Goal: Task Accomplishment & Management: Use online tool/utility

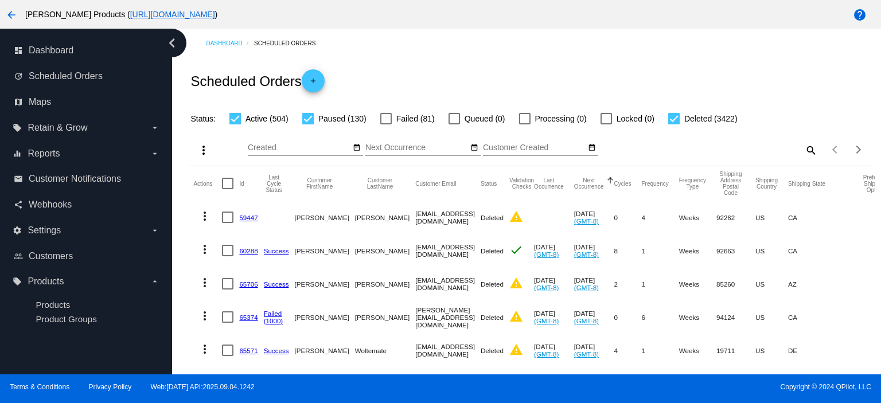
click at [804, 149] on mat-icon "search" at bounding box center [811, 150] width 14 height 18
click at [660, 148] on input "Search" at bounding box center [732, 147] width 171 height 9
paste input "[EMAIL_ADDRESS][DOMAIN_NAME]"
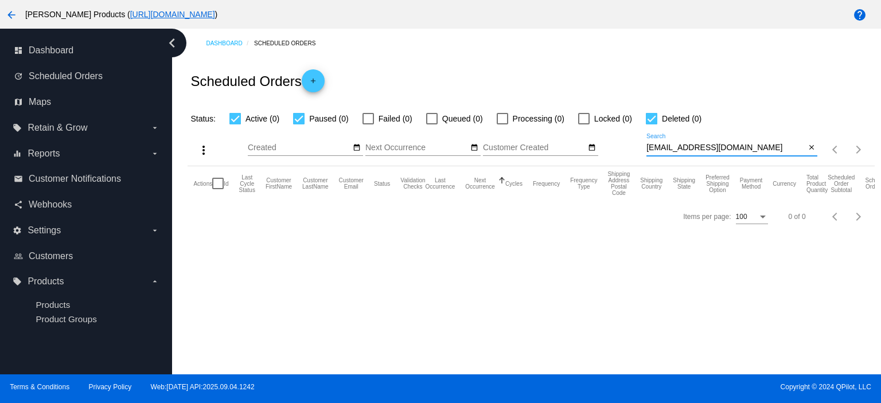
type input "[EMAIL_ADDRESS][DOMAIN_NAME]"
click at [314, 77] on mat-icon "add" at bounding box center [313, 84] width 14 height 14
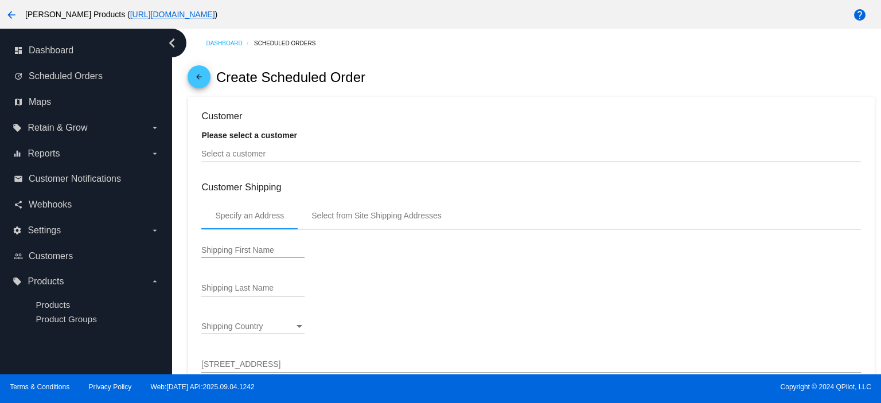
type input "[DATE]"
drag, startPoint x: 268, startPoint y: 160, endPoint x: 244, endPoint y: 158, distance: 24.2
click at [244, 158] on input "Select a customer" at bounding box center [530, 154] width 659 height 9
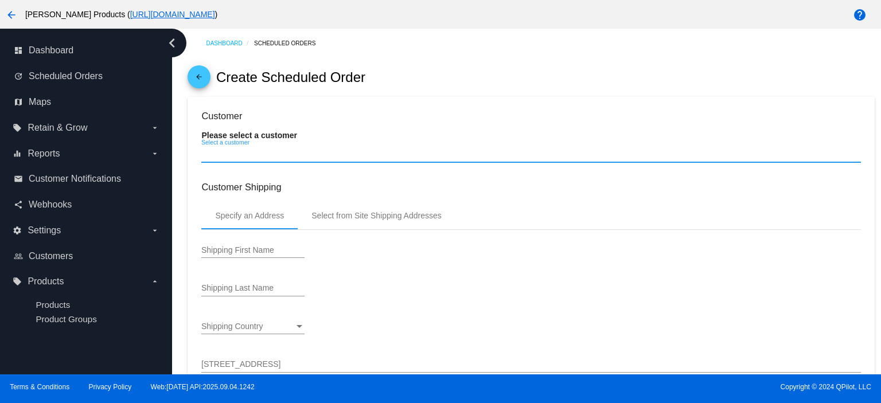
paste input "[EMAIL_ADDRESS][DOMAIN_NAME]"
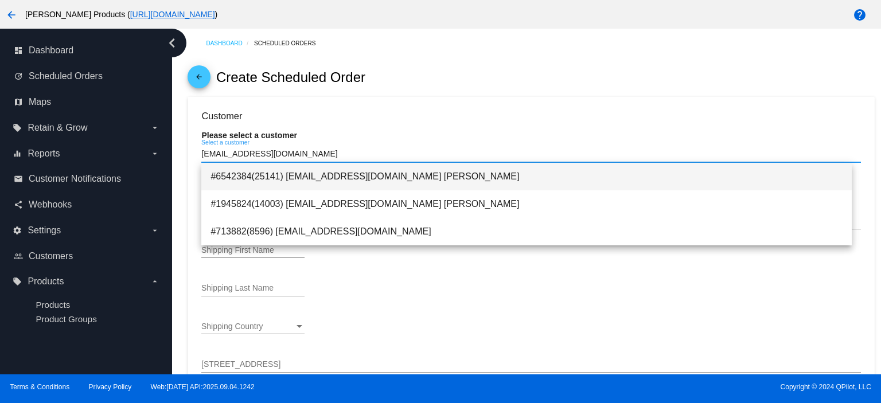
type input "[EMAIL_ADDRESS][DOMAIN_NAME]"
click at [308, 176] on span "#6542384(25141) [EMAIL_ADDRESS][DOMAIN_NAME] [PERSON_NAME]" at bounding box center [527, 177] width 632 height 28
type input "[PERSON_NAME]"
type input "[STREET_ADDRESS]"
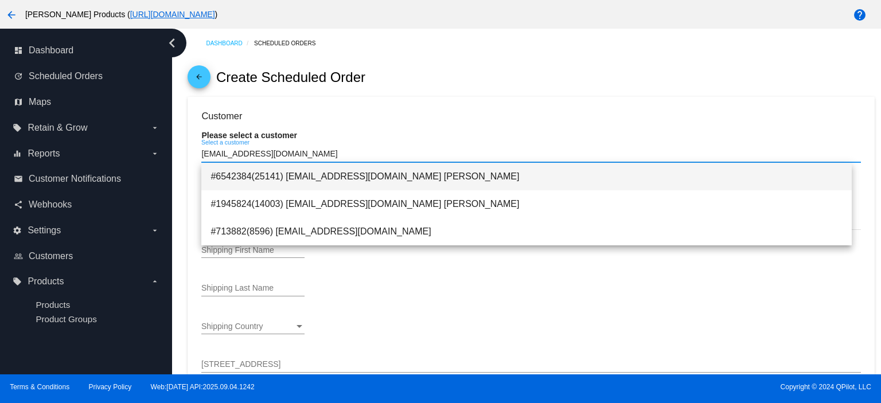
type input "Hull"
type input "02045"
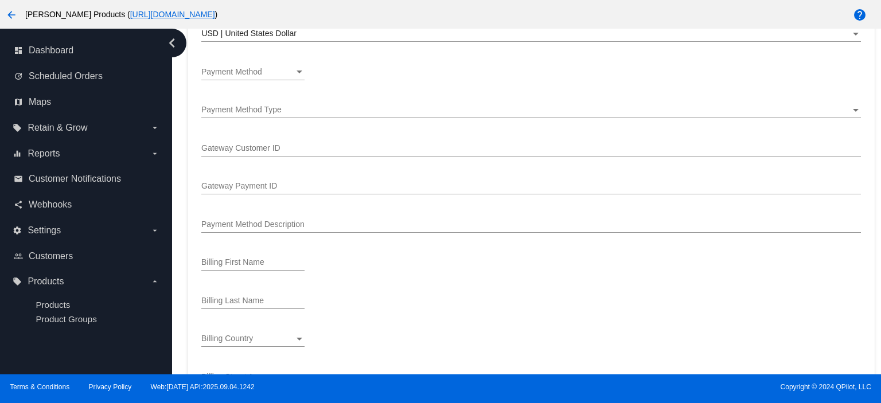
scroll to position [688, 0]
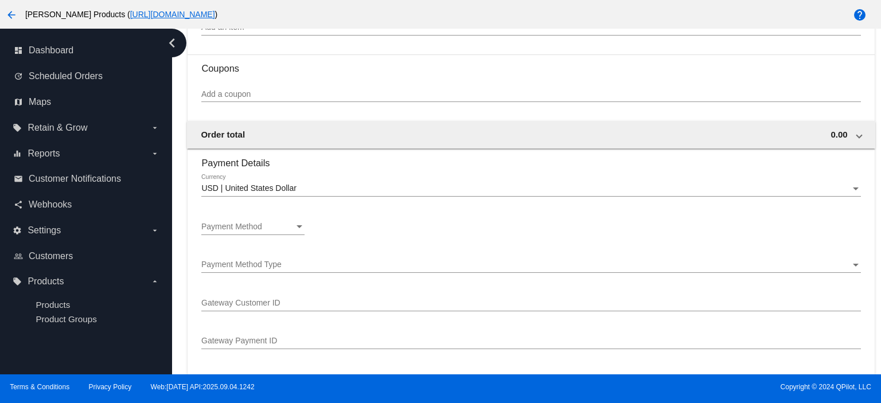
click at [267, 235] on div "Payment Method Payment Method" at bounding box center [252, 224] width 103 height 22
click at [267, 235] on span "—Create New—" at bounding box center [252, 229] width 103 height 24
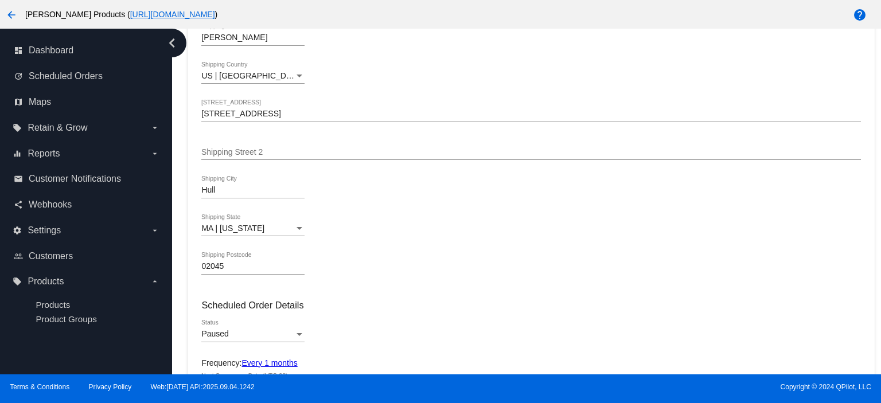
scroll to position [0, 0]
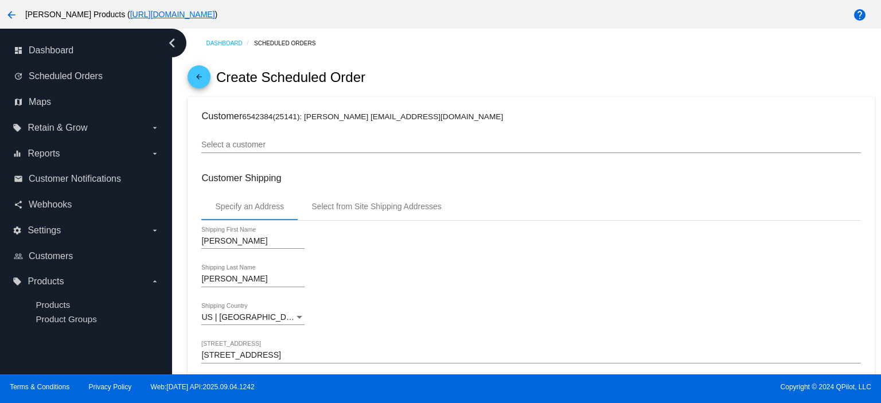
click at [443, 115] on h3 "Customer 6542384(25141): [PERSON_NAME] [EMAIL_ADDRESS][DOMAIN_NAME]" at bounding box center [530, 116] width 659 height 11
click at [431, 117] on small "6542384(25141): [PERSON_NAME] [EMAIL_ADDRESS][DOMAIN_NAME]" at bounding box center [372, 116] width 261 height 9
click at [201, 80] on mat-icon "arrow_back" at bounding box center [199, 80] width 14 height 14
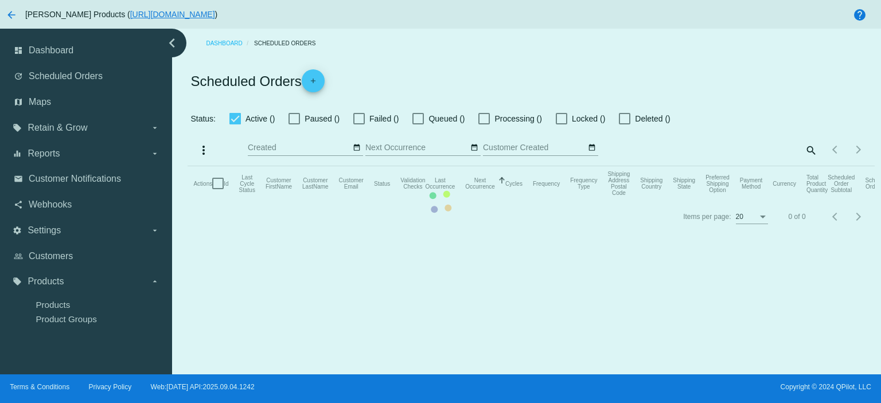
checkbox input "true"
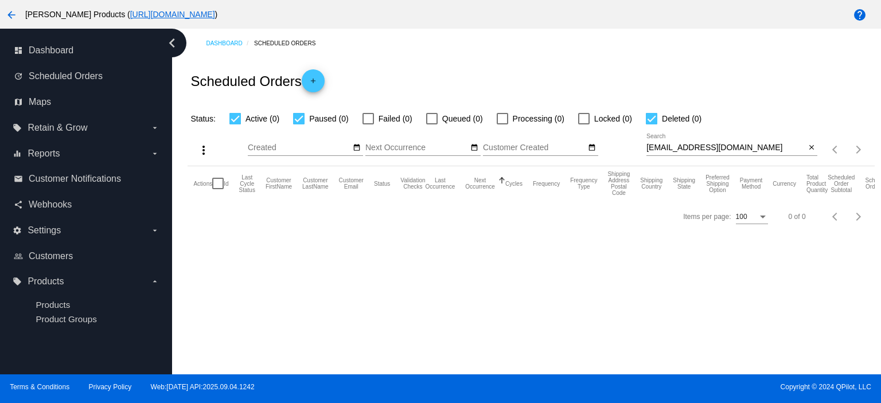
click at [319, 83] on mat-icon "add" at bounding box center [313, 84] width 14 height 14
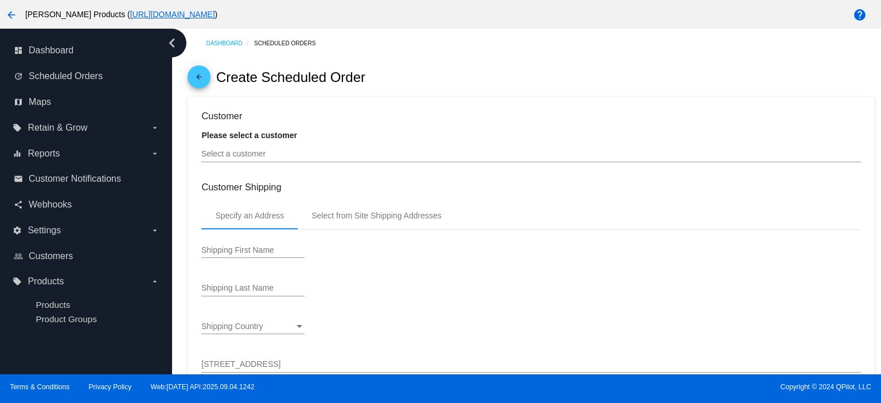
type input "[DATE]"
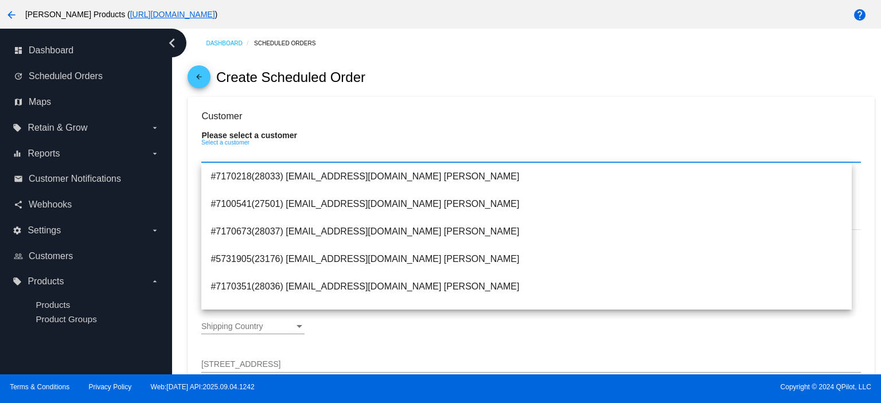
paste input "[EMAIL_ADDRESS][DOMAIN_NAME]"
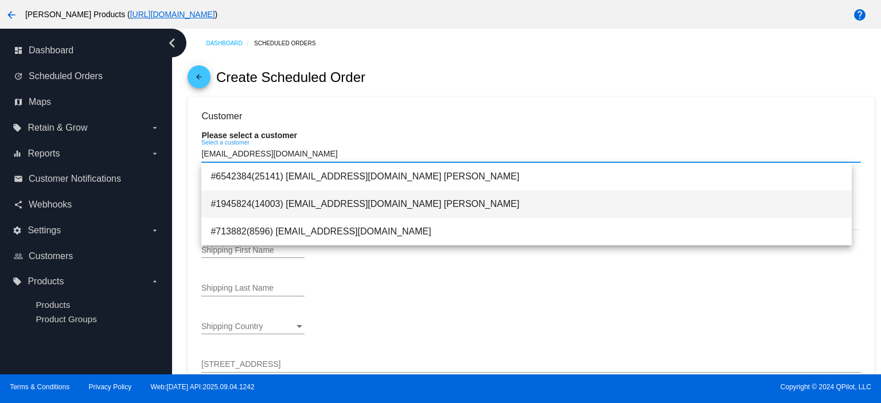
type input "[EMAIL_ADDRESS][DOMAIN_NAME]"
click at [286, 201] on span "#1945824(14003) [EMAIL_ADDRESS][DOMAIN_NAME] [PERSON_NAME]" at bounding box center [527, 204] width 632 height 28
type input "[PERSON_NAME]"
type input "02045"
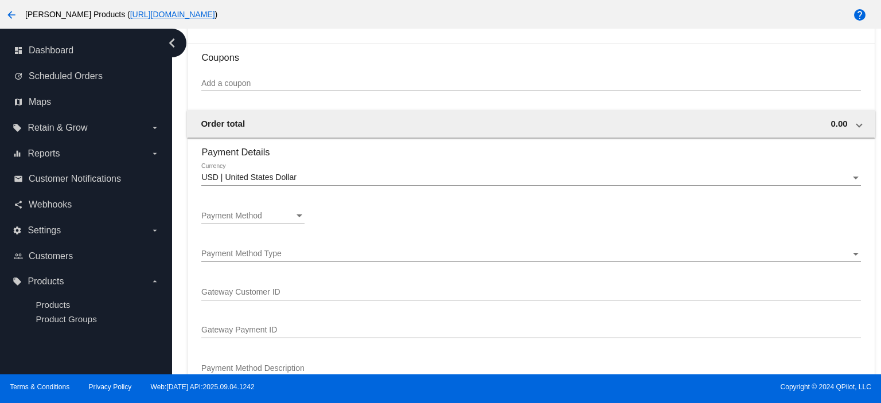
scroll to position [688, 0]
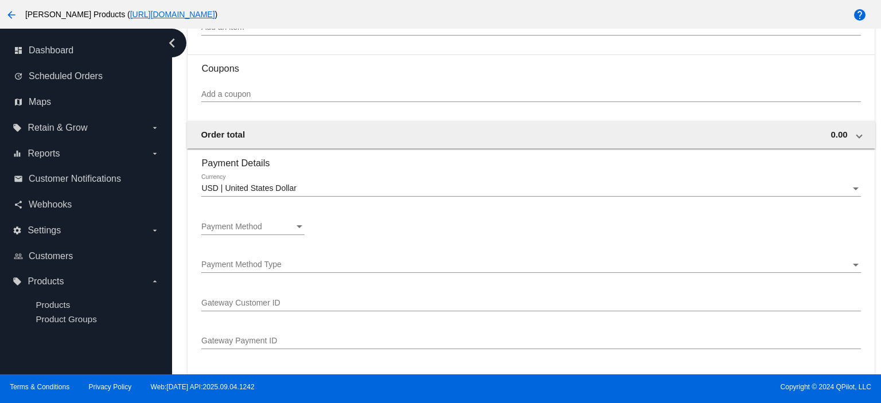
click at [237, 228] on span "Payment Method" at bounding box center [231, 226] width 61 height 9
click at [237, 228] on span "—Create New—" at bounding box center [252, 229] width 103 height 24
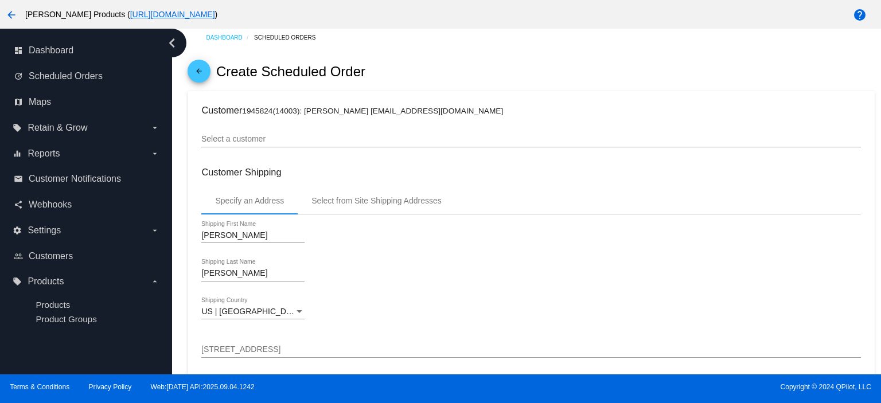
scroll to position [0, 0]
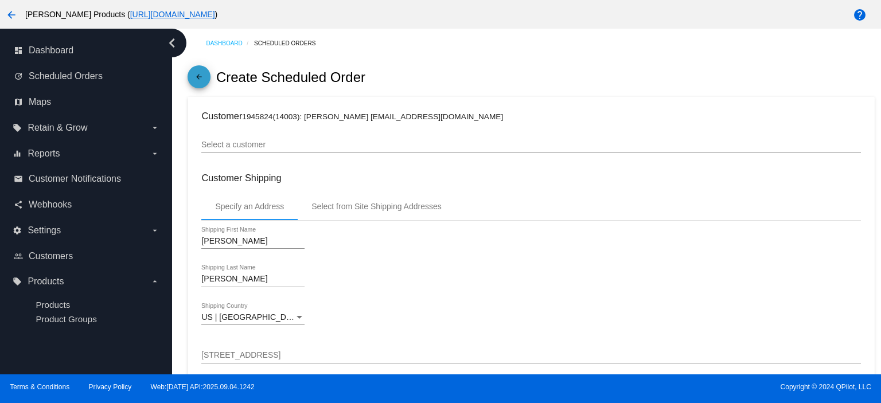
click at [203, 78] on mat-icon "arrow_back" at bounding box center [199, 80] width 14 height 14
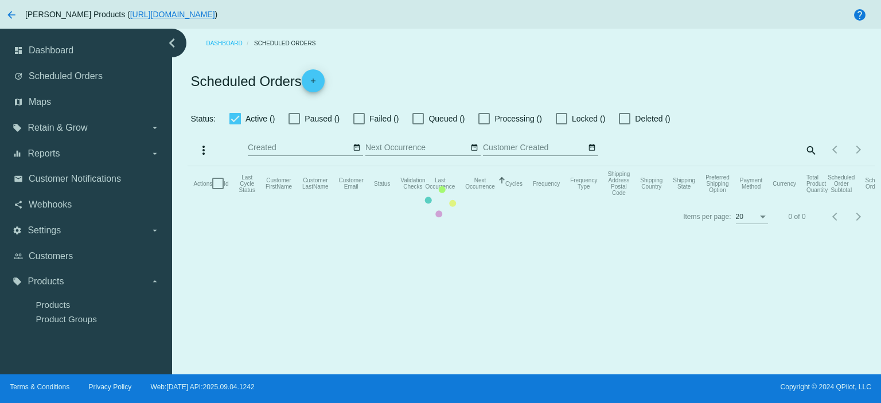
checkbox input "true"
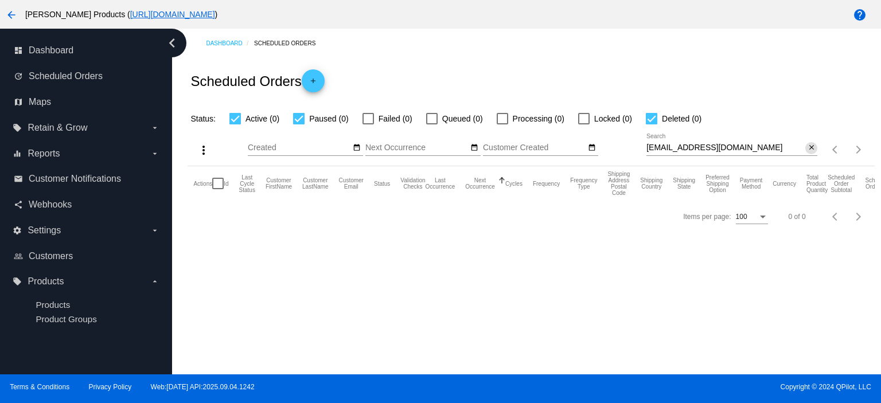
click at [808, 149] on mat-icon "close" at bounding box center [812, 147] width 8 height 9
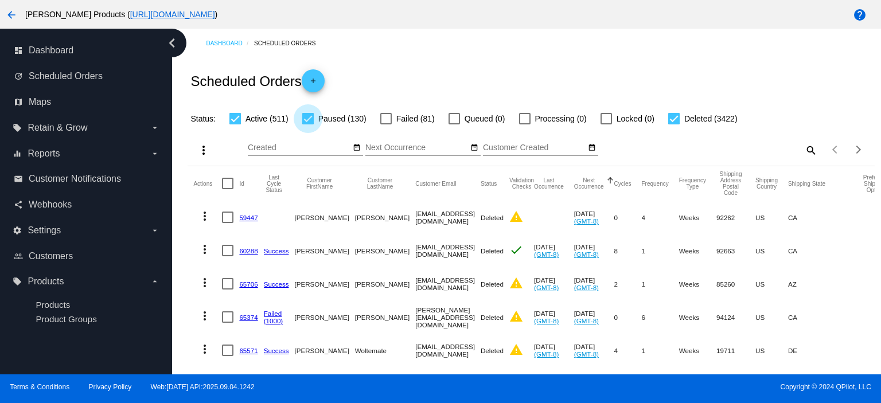
click at [304, 120] on div at bounding box center [307, 118] width 11 height 11
click at [308, 125] on input "Paused (130)" at bounding box center [308, 125] width 1 height 1
checkbox input "false"
click at [673, 117] on div at bounding box center [673, 118] width 11 height 11
click at [674, 125] on input "Deleted (3422)" at bounding box center [674, 125] width 1 height 1
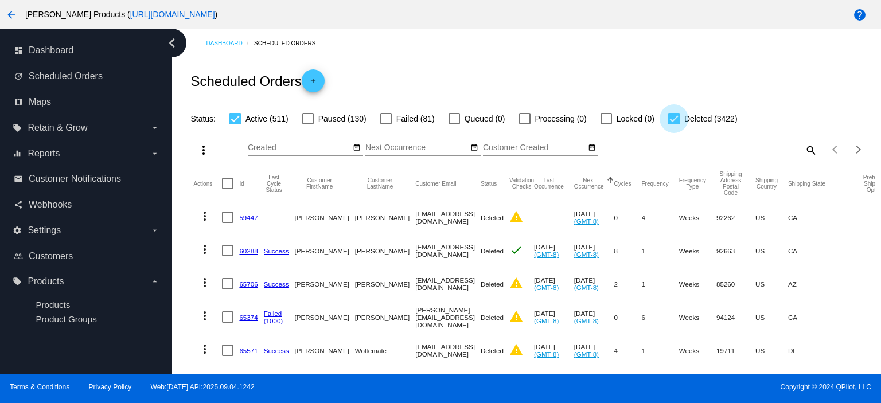
checkbox input "false"
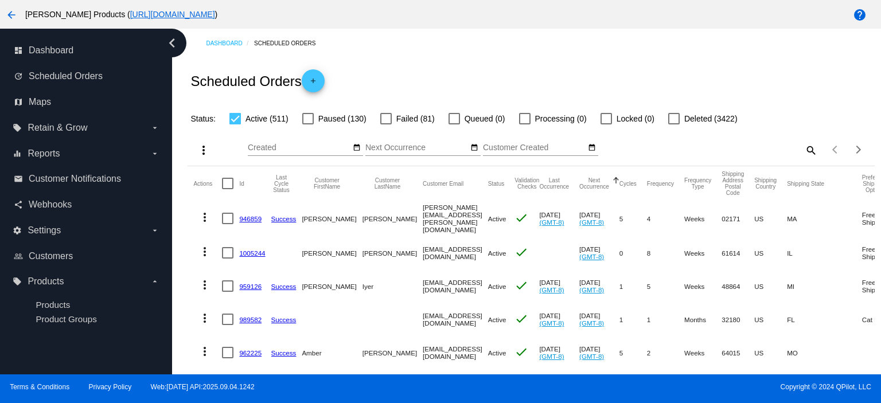
click at [243, 217] on link "946859" at bounding box center [250, 218] width 22 height 7
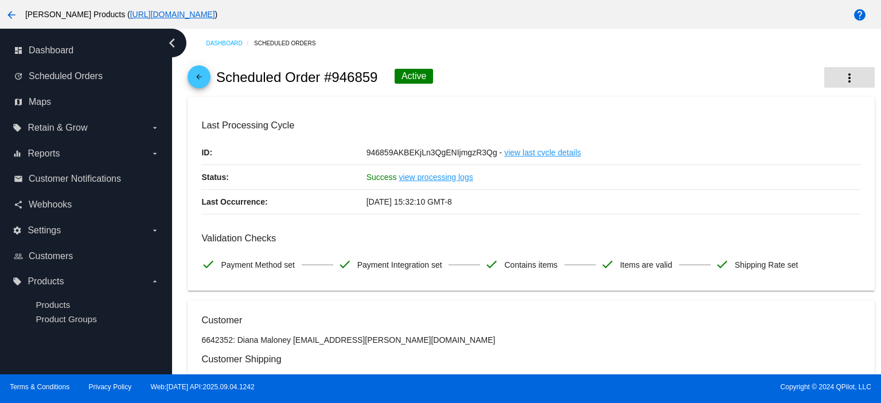
click at [843, 76] on mat-icon "more_vert" at bounding box center [850, 78] width 14 height 14
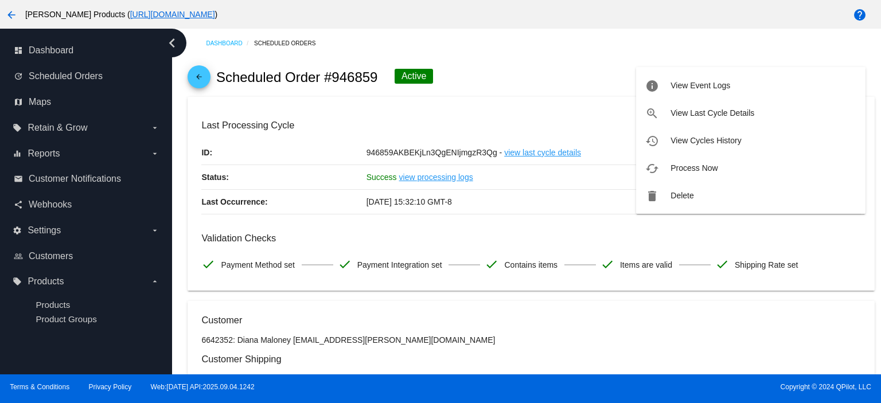
click at [742, 157] on button "cached Process Now" at bounding box center [750, 168] width 229 height 28
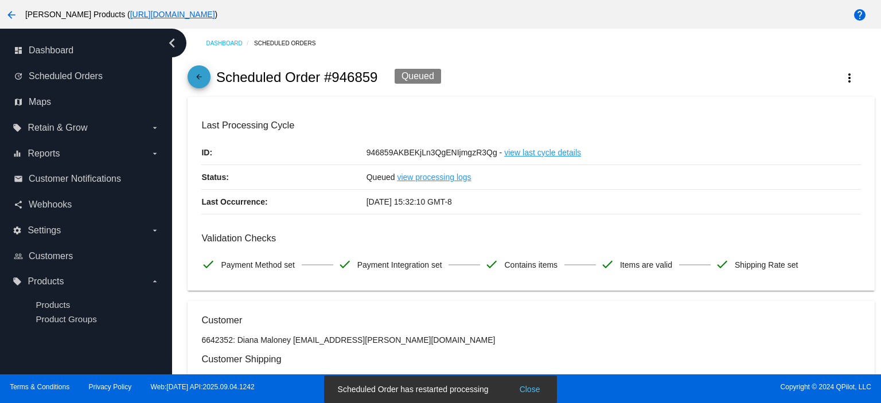
click at [200, 75] on mat-icon "arrow_back" at bounding box center [199, 80] width 14 height 14
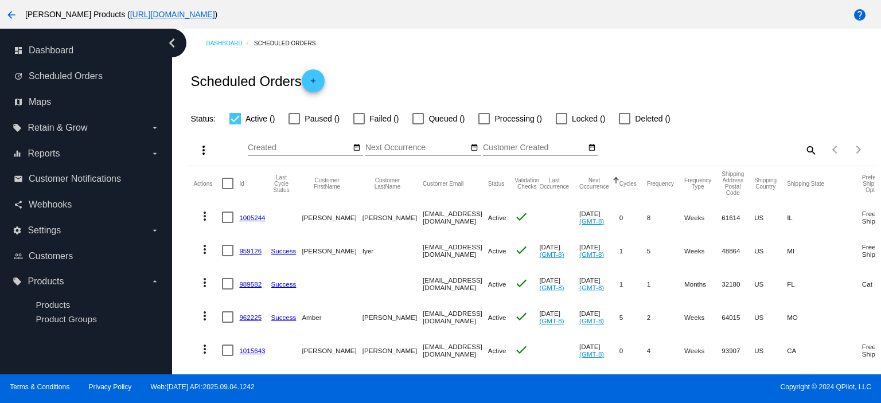
click at [250, 217] on link "1005244" at bounding box center [252, 217] width 26 height 7
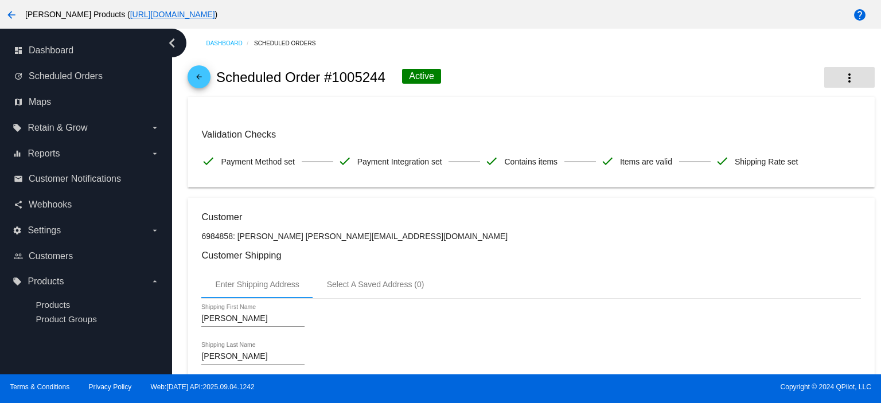
click at [843, 79] on mat-icon "more_vert" at bounding box center [850, 78] width 14 height 14
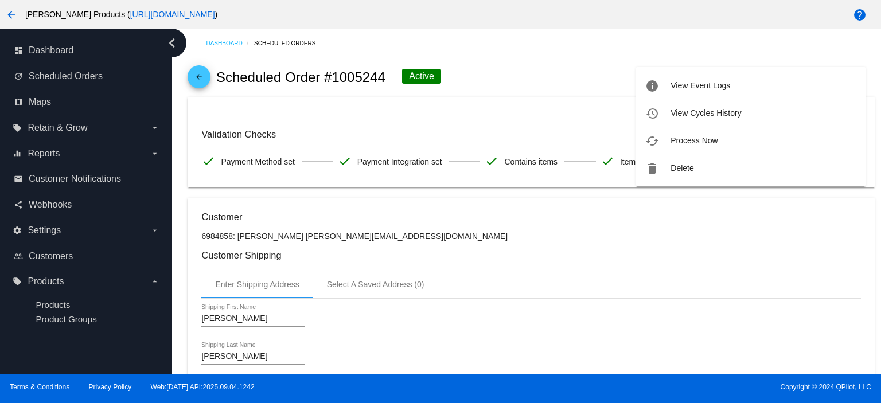
click at [508, 96] on div at bounding box center [440, 201] width 881 height 403
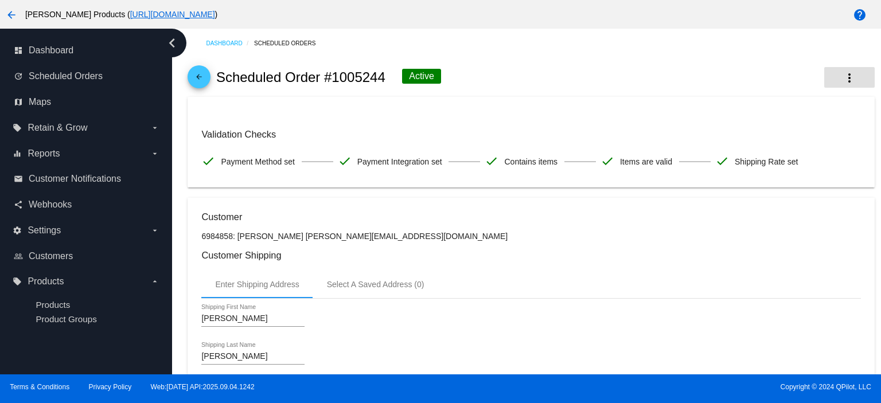
click at [843, 77] on mat-icon "more_vert" at bounding box center [850, 78] width 14 height 14
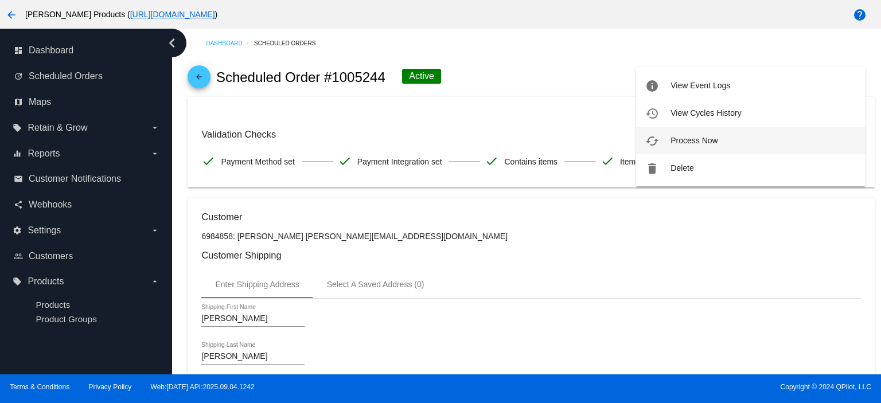
click at [726, 142] on button "cached Process Now" at bounding box center [750, 141] width 229 height 28
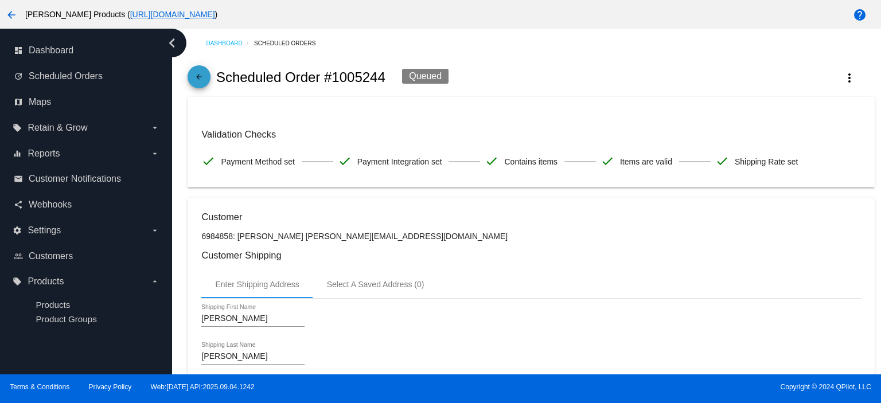
click at [199, 81] on mat-icon "arrow_back" at bounding box center [199, 80] width 14 height 14
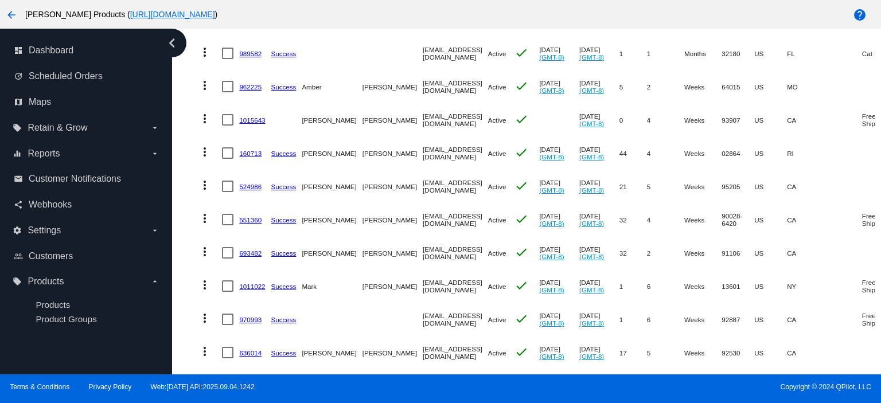
scroll to position [229, 0]
